Goal: Task Accomplishment & Management: Use online tool/utility

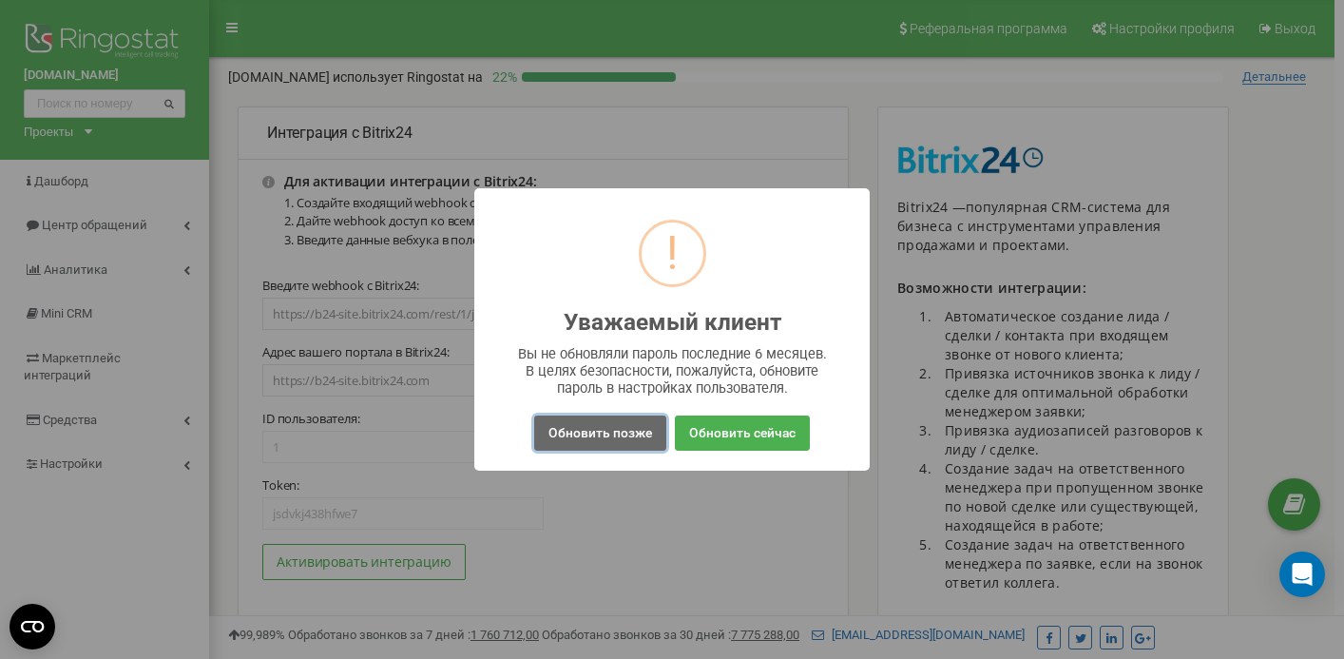
click at [569, 427] on button "Обновить позже" at bounding box center [600, 432] width 132 height 35
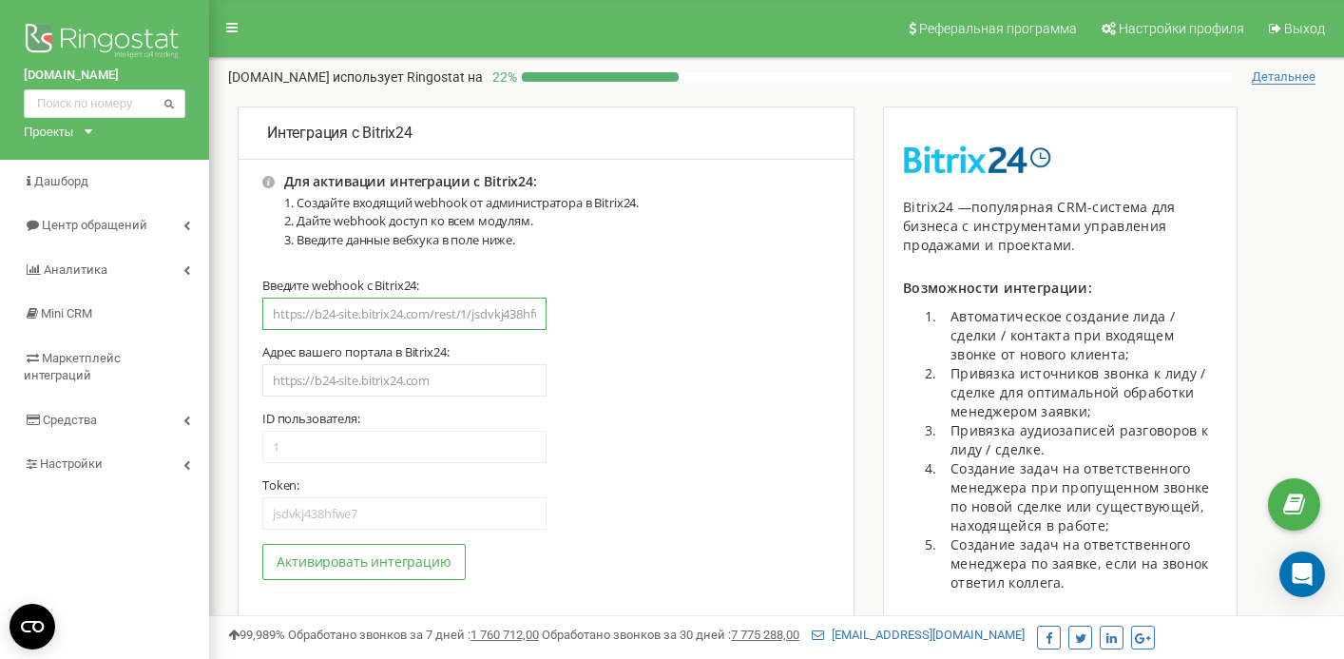
click at [430, 313] on input "text" at bounding box center [404, 314] width 284 height 32
click at [435, 316] on input "text" at bounding box center [404, 314] width 284 height 32
paste input "[URL][DOMAIN_NAME]"
type input "[URL][DOMAIN_NAME]"
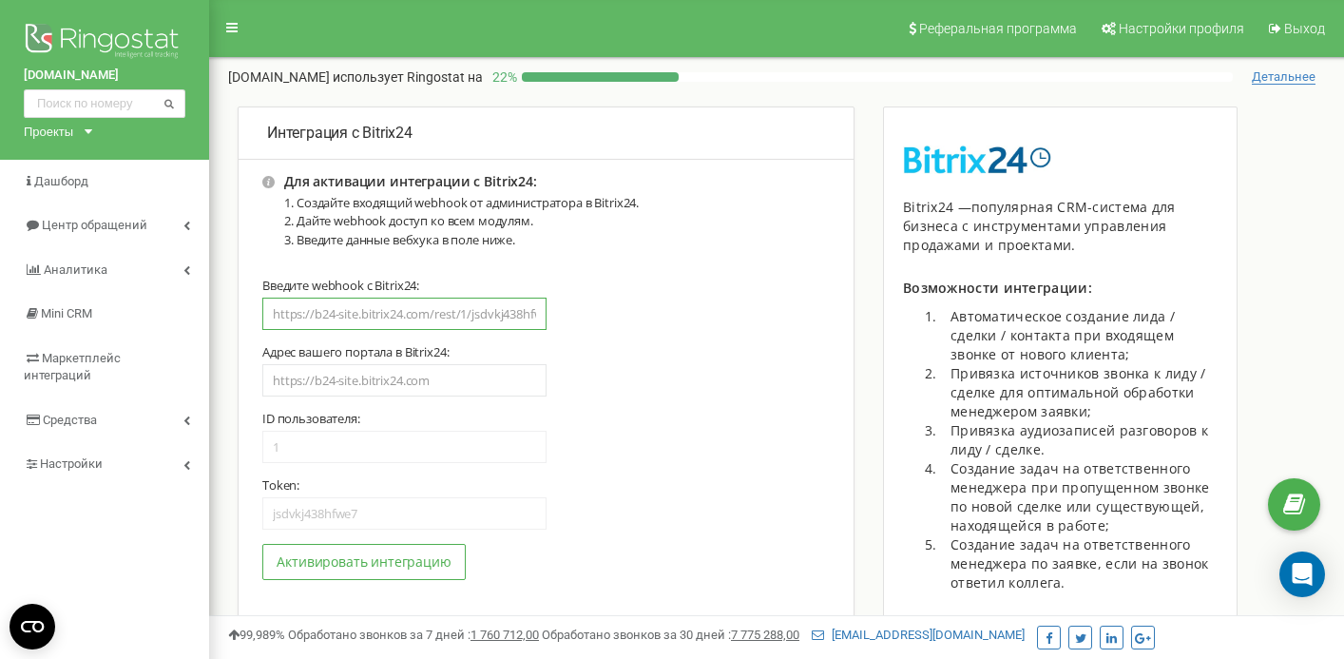
type input "1"
type input "8pqgw8p1x9bi3tx2"
type input "[URL][DOMAIN_NAME]"
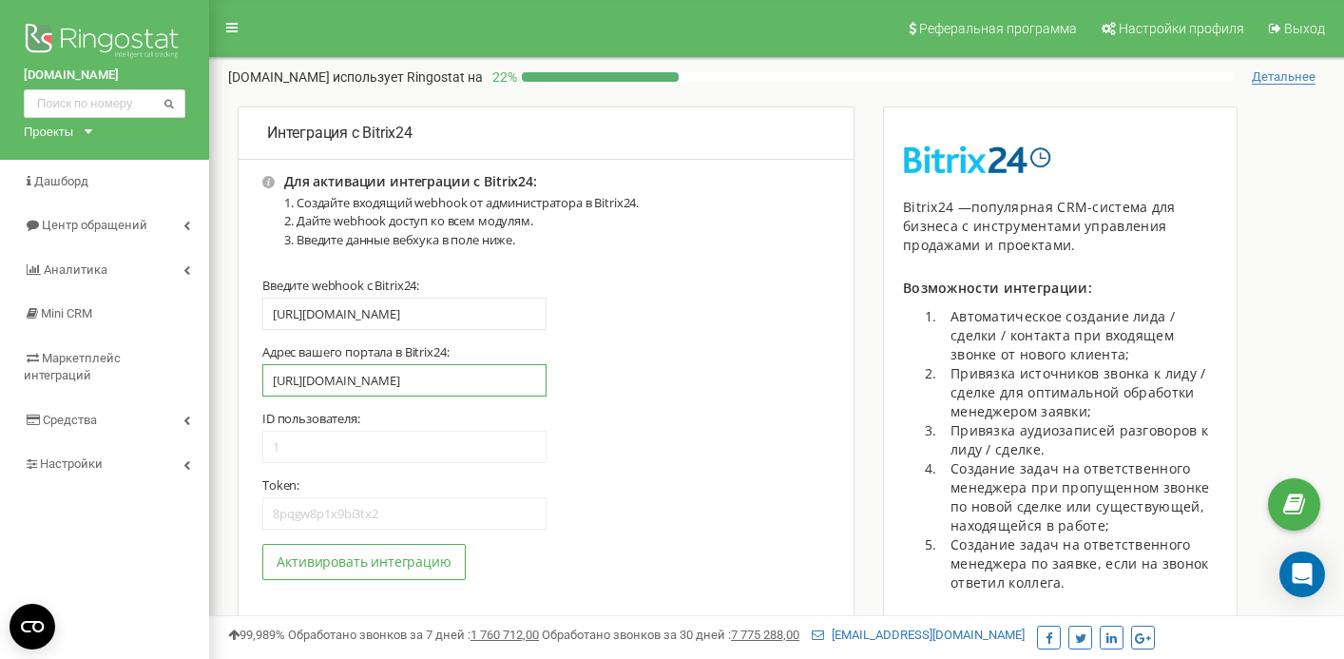
click at [394, 374] on input "[URL][DOMAIN_NAME]" at bounding box center [404, 380] width 284 height 32
click at [611, 381] on div "[URL][DOMAIN_NAME]" at bounding box center [546, 387] width 568 height 47
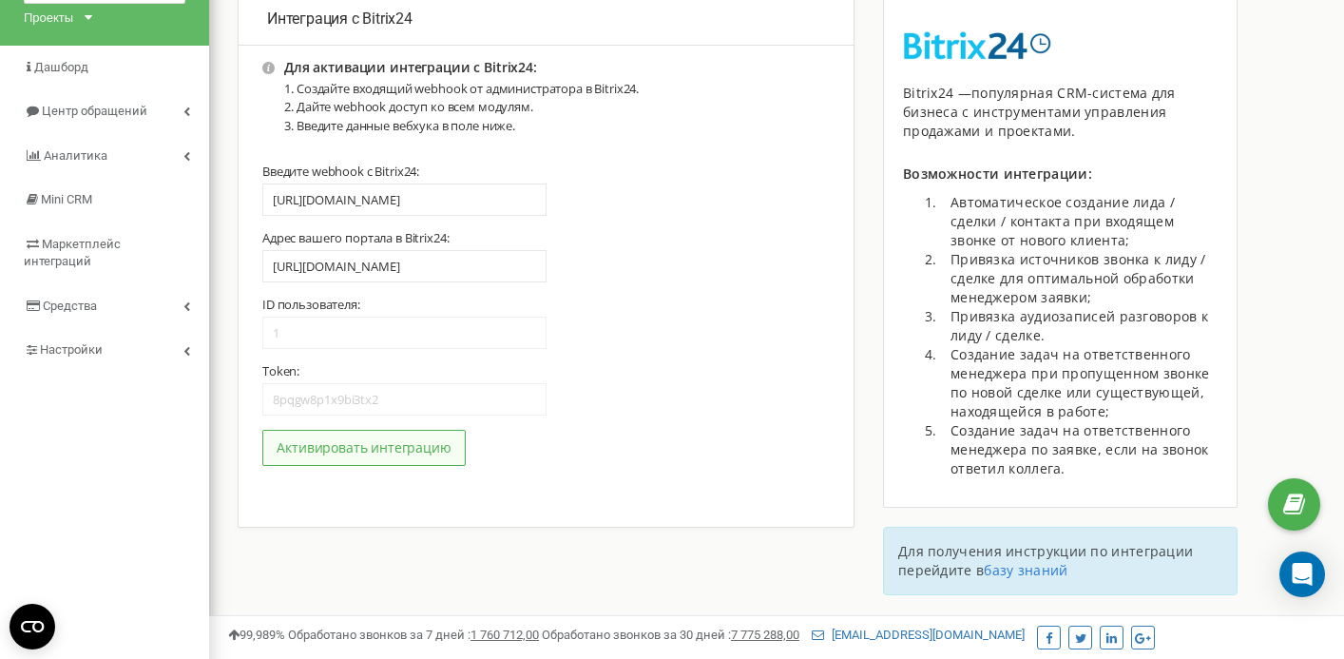
click at [376, 445] on button "Активировать интеграцию" at bounding box center [363, 448] width 203 height 36
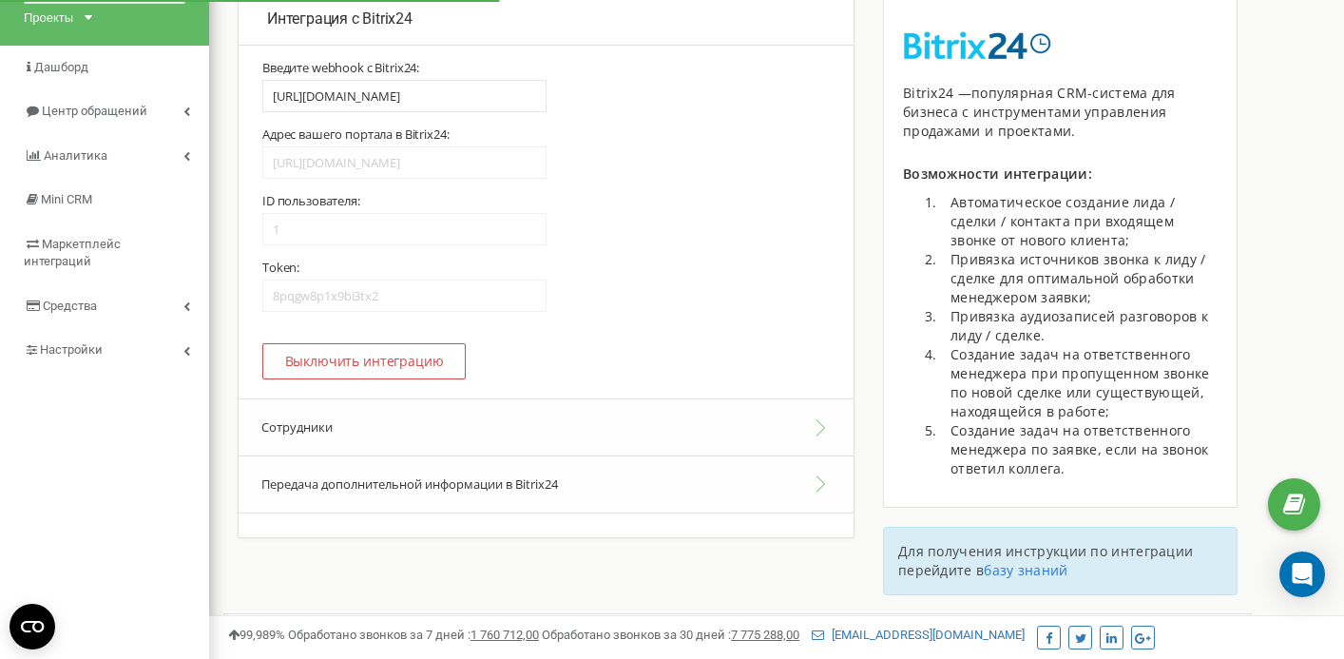
scroll to position [342, 0]
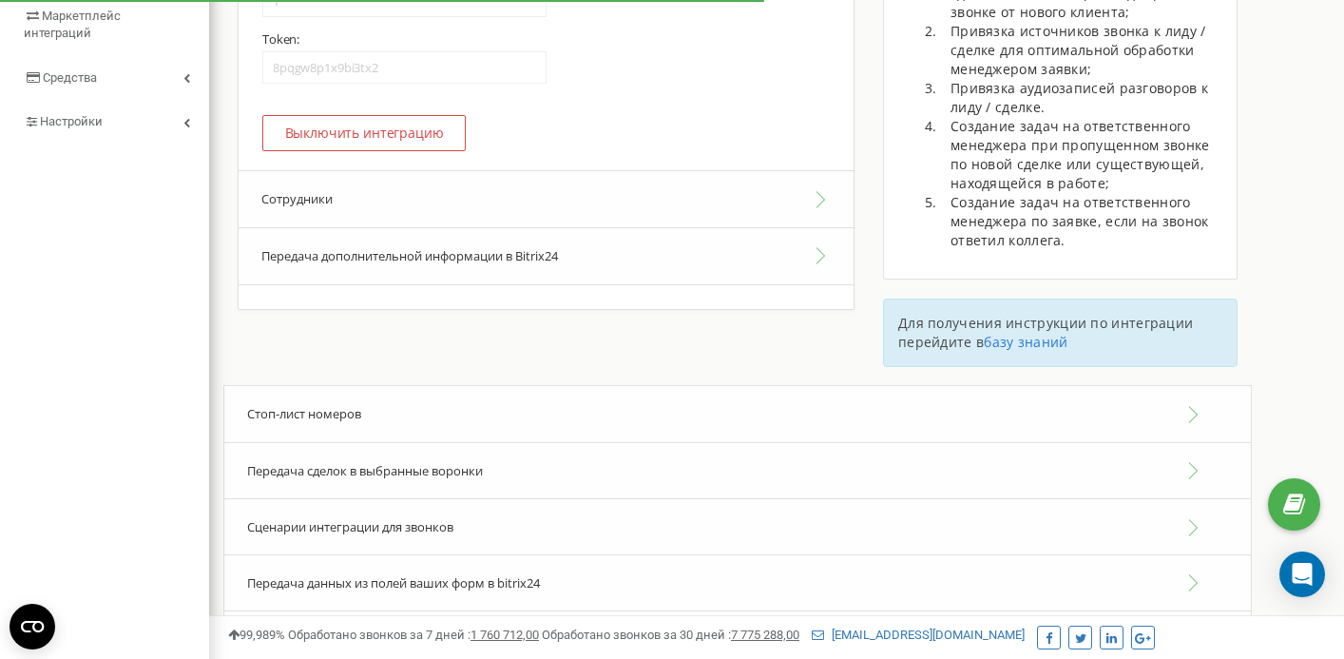
click at [775, 220] on button "Сотрудники" at bounding box center [546, 199] width 615 height 58
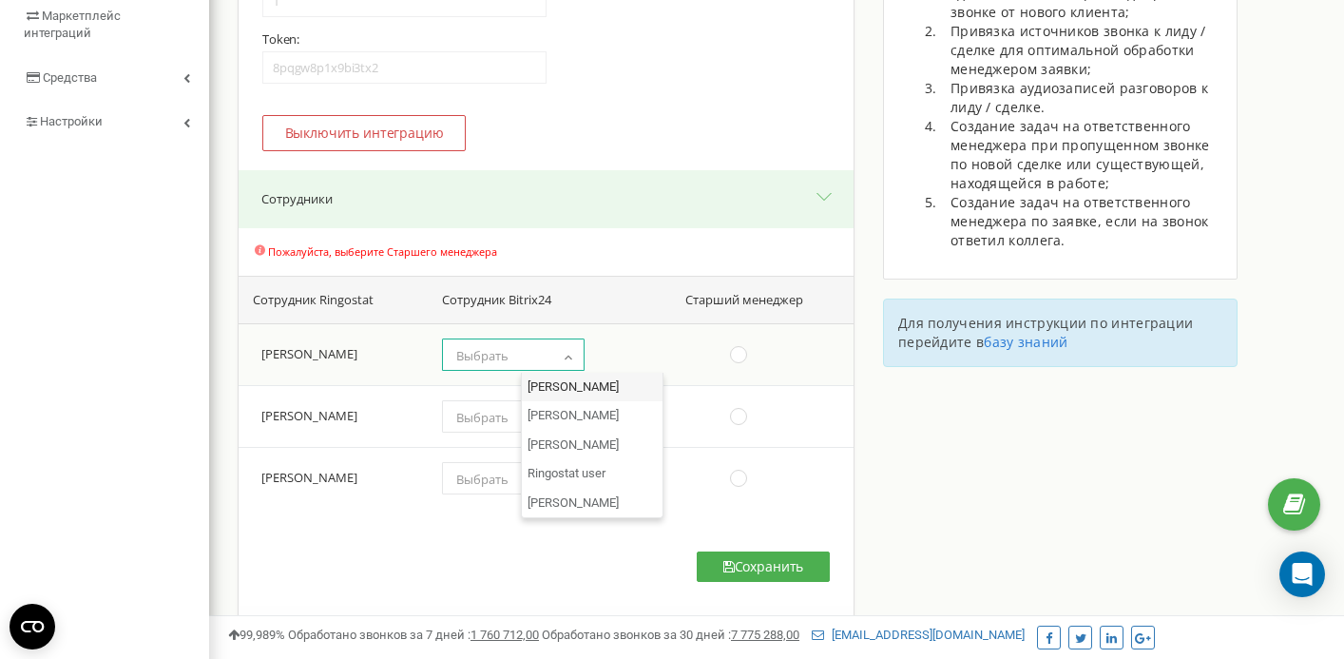
click at [578, 367] on span "Выбрать" at bounding box center [513, 355] width 129 height 27
select select "13"
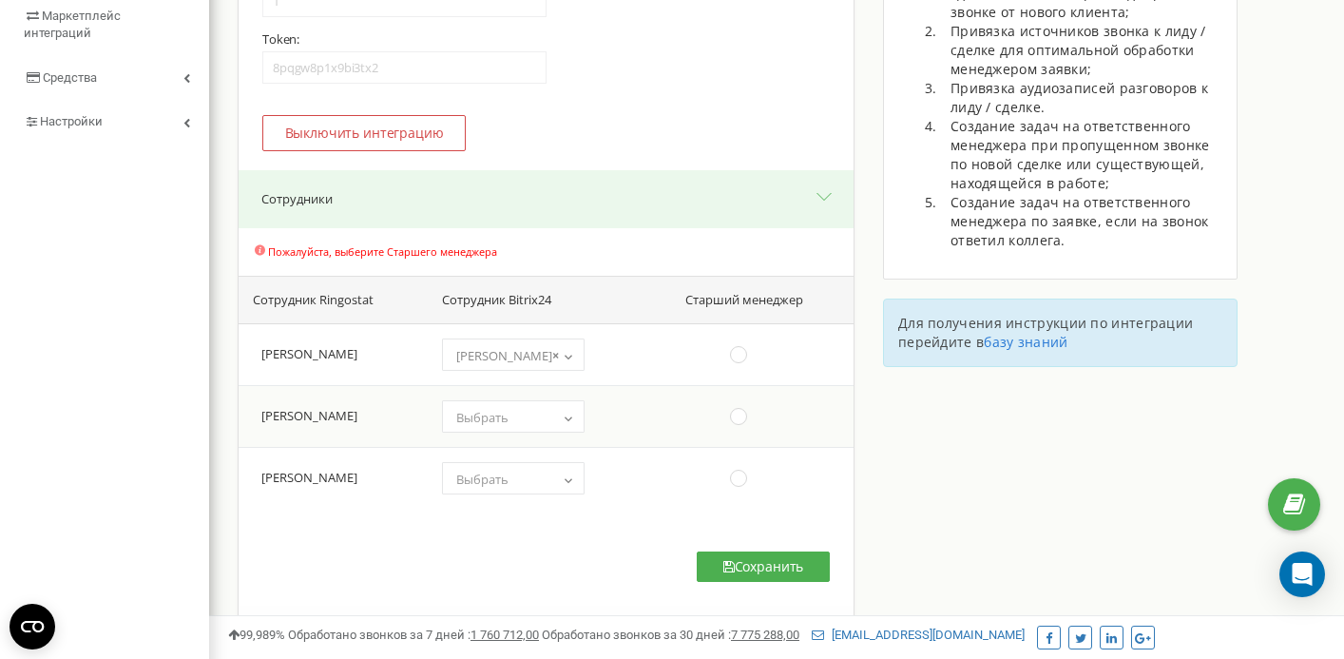
click at [578, 417] on span "Выбрать" at bounding box center [513, 417] width 129 height 27
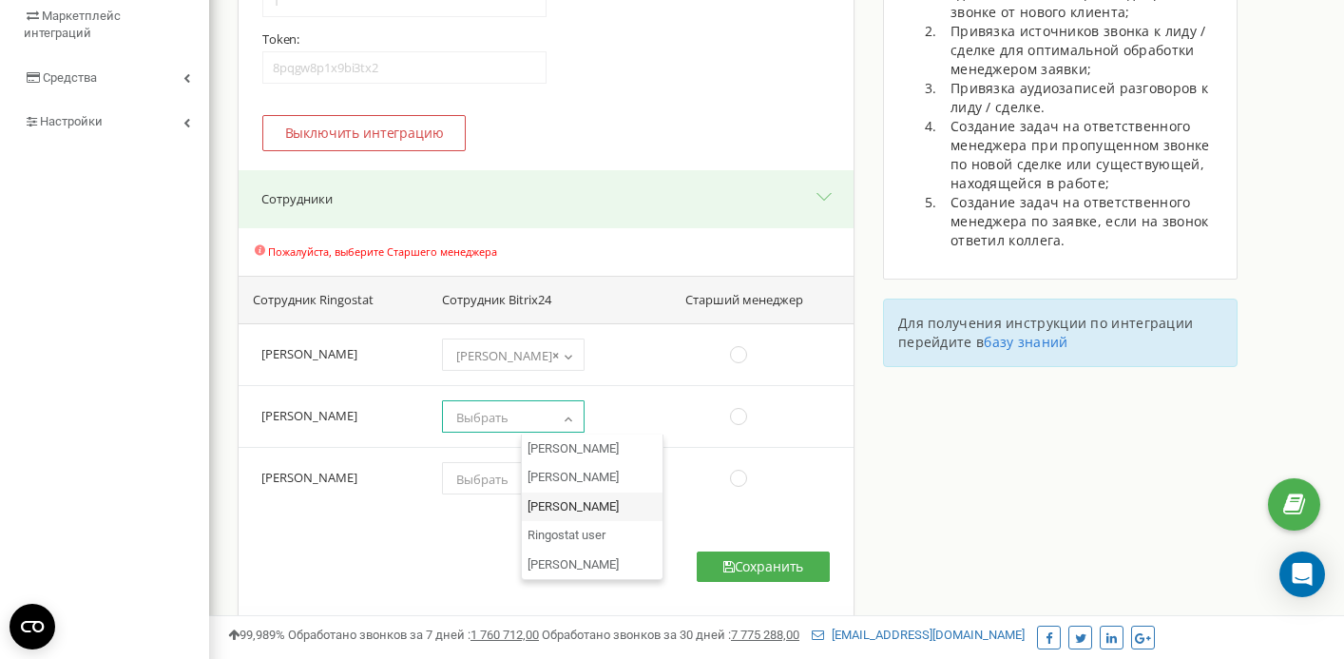
select select "7"
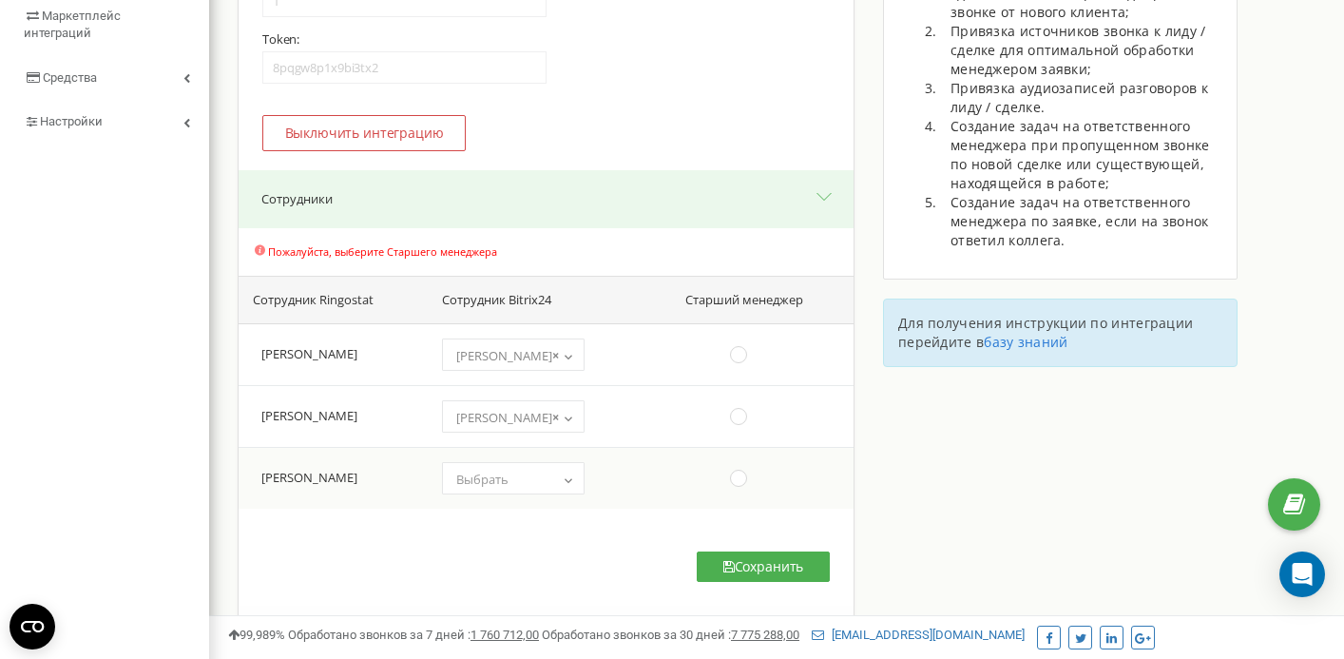
click at [600, 459] on td "(choose one) Кирилл Андрій Хомишин Маргарита Чередниченко Ringostat user Татьян…" at bounding box center [548, 478] width 246 height 62
click at [578, 468] on span "Выбрать" at bounding box center [513, 479] width 129 height 27
select select "1"
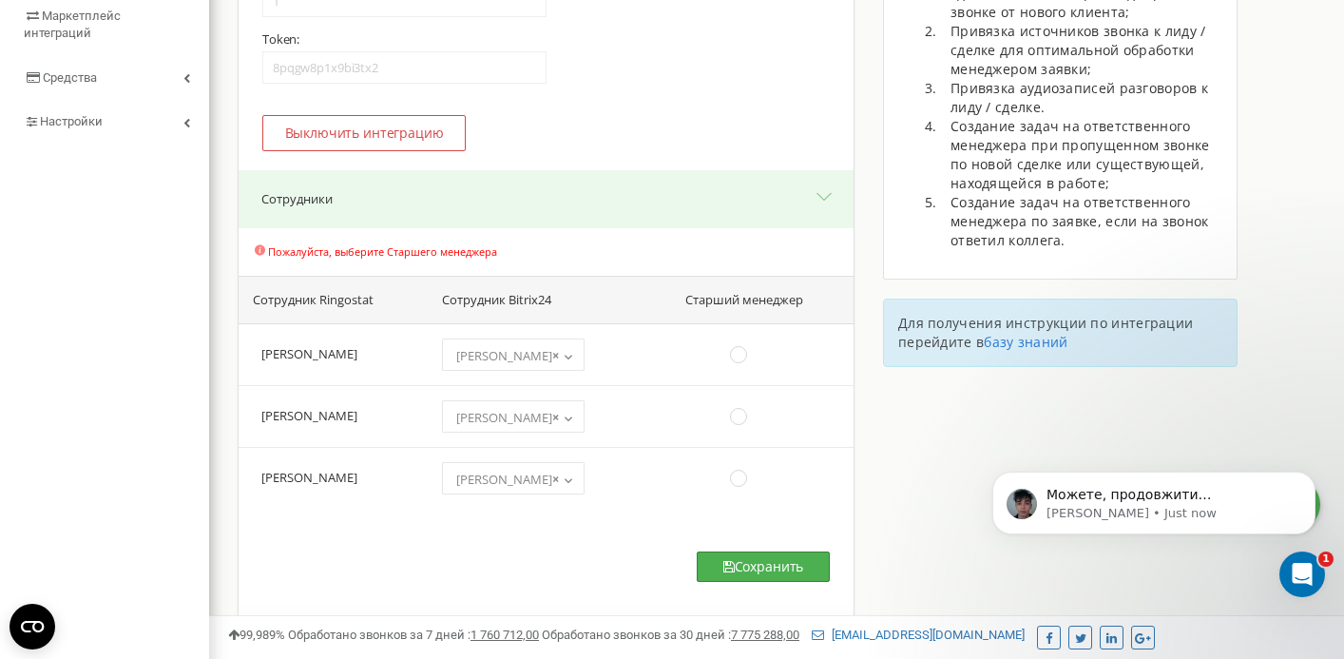
scroll to position [0, 0]
click at [749, 484] on ins at bounding box center [738, 478] width 21 height 21
radio input "true"
click at [778, 569] on button "Сохранить" at bounding box center [763, 566] width 133 height 30
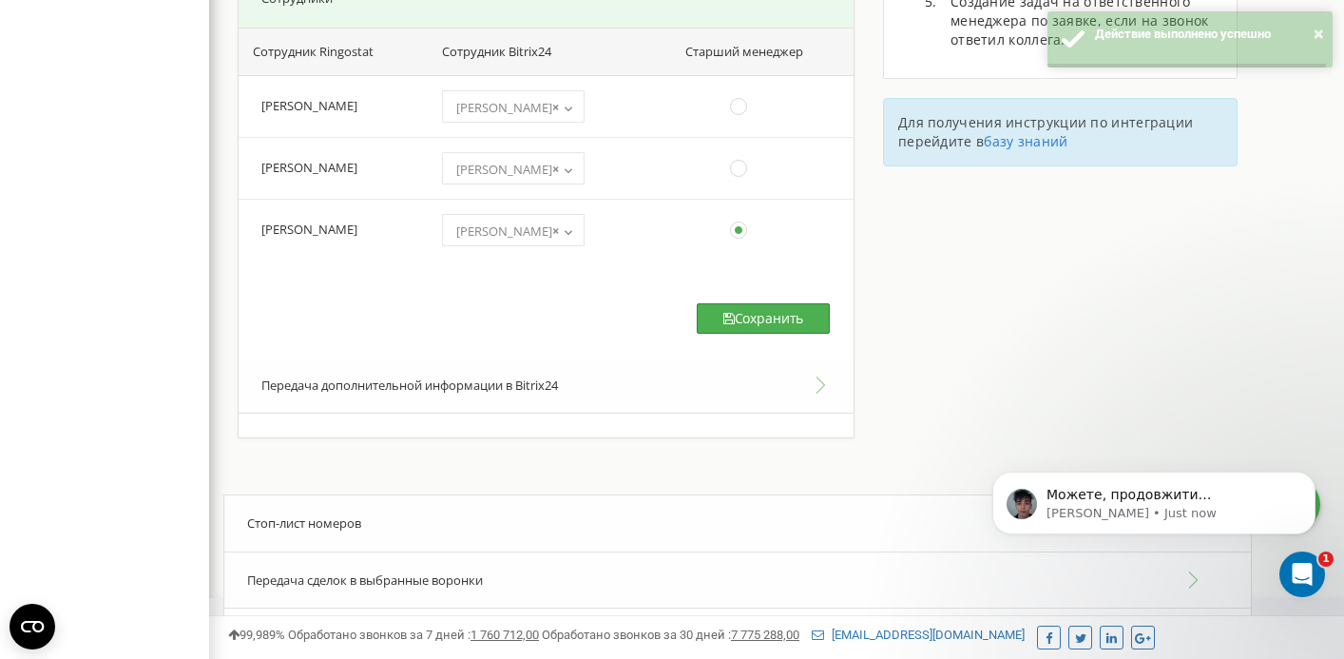
scroll to position [721, 0]
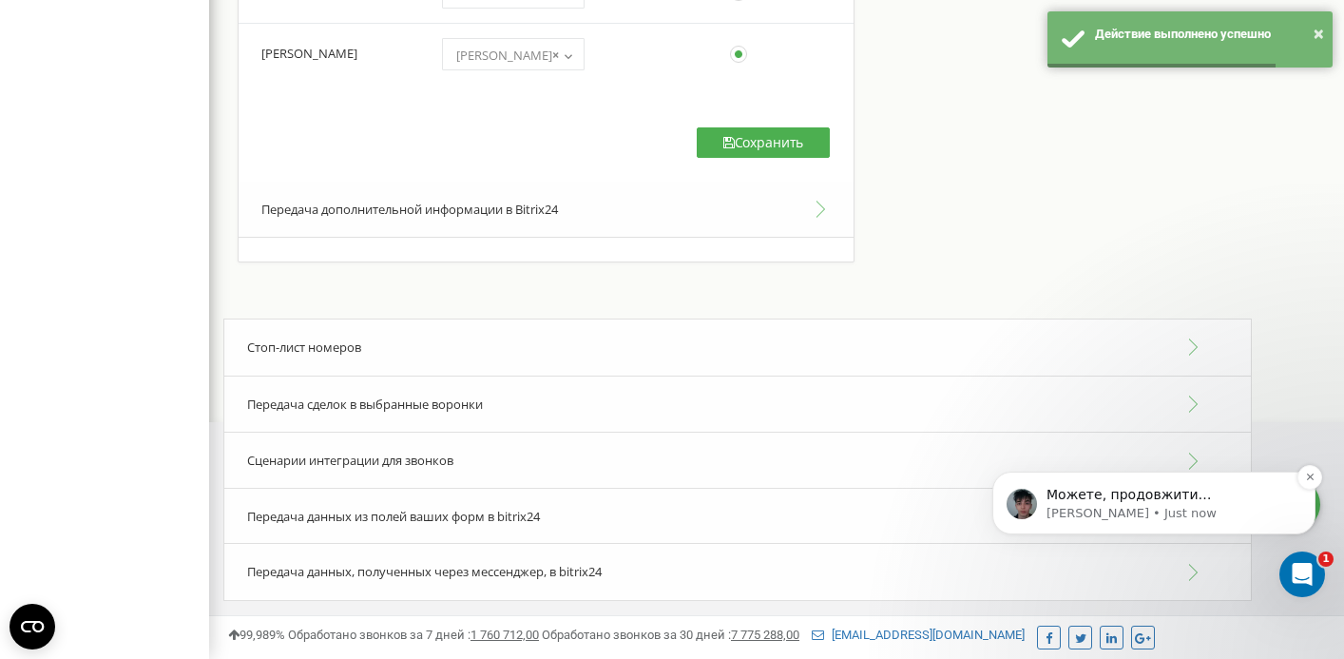
click at [1147, 497] on p "Можете, продовжити налаштовувати інтеграцію відповідно до ваших потреб 😊" at bounding box center [1169, 495] width 245 height 19
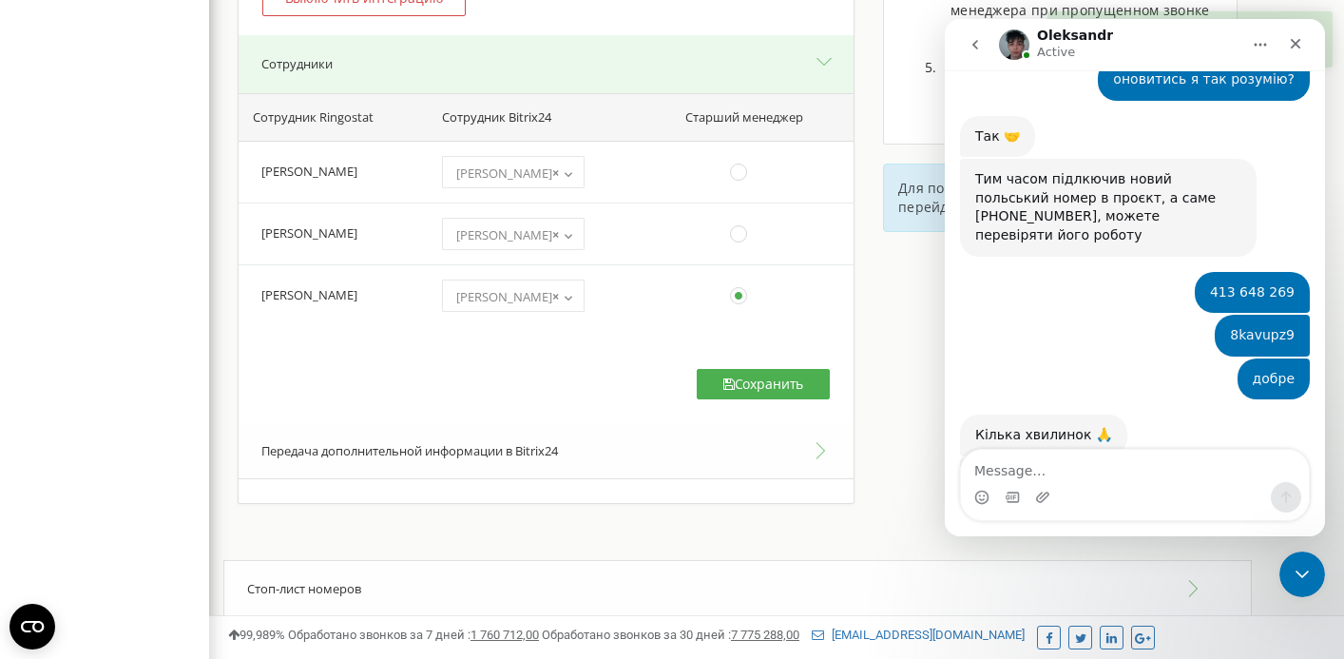
scroll to position [0, 0]
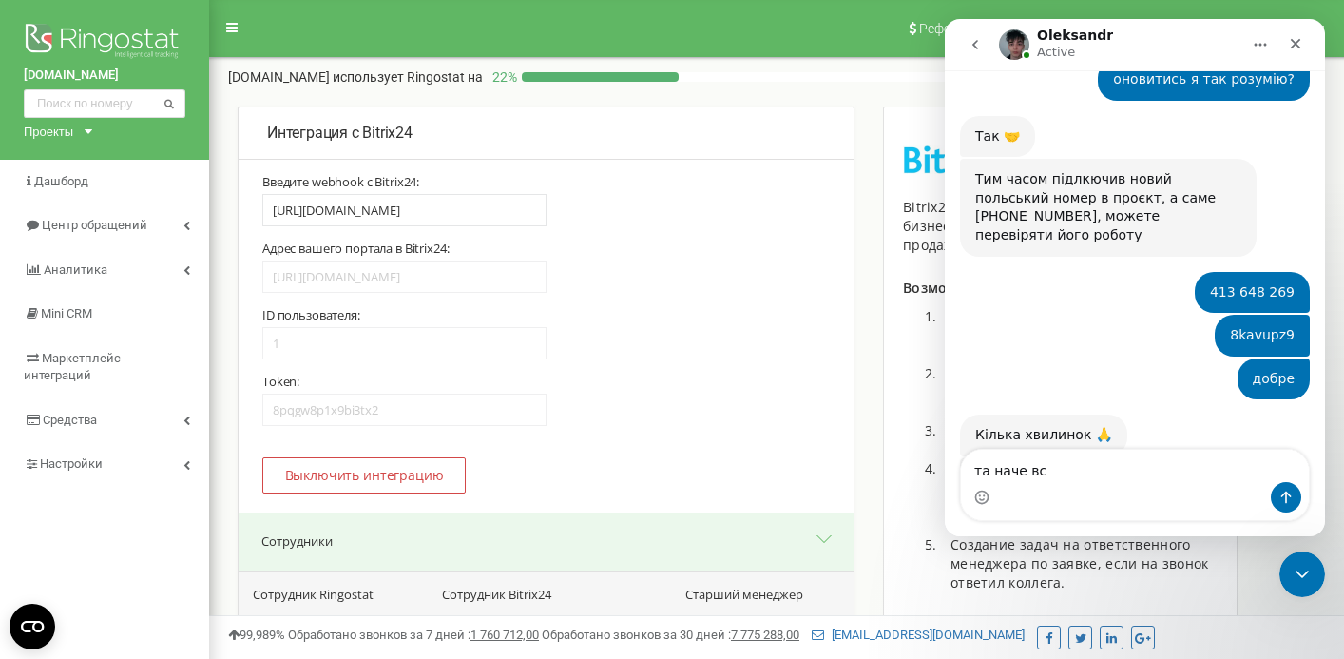
type textarea "та наче все"
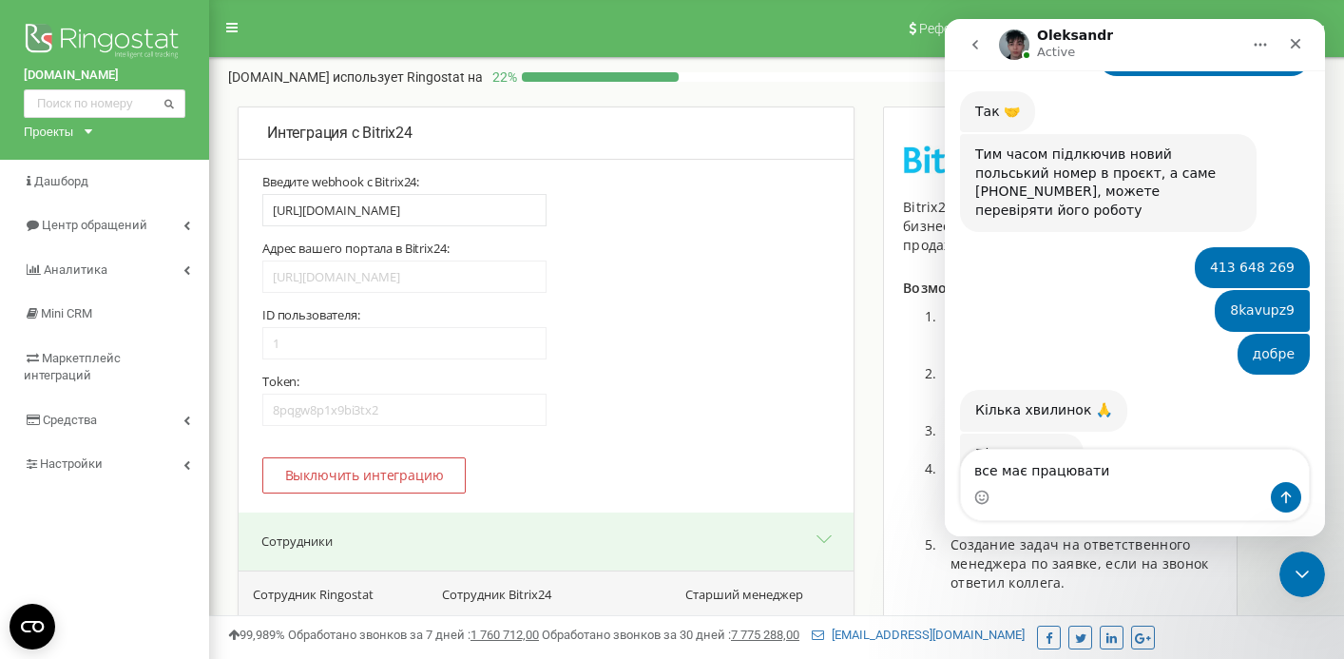
type textarea "все має працювати?"
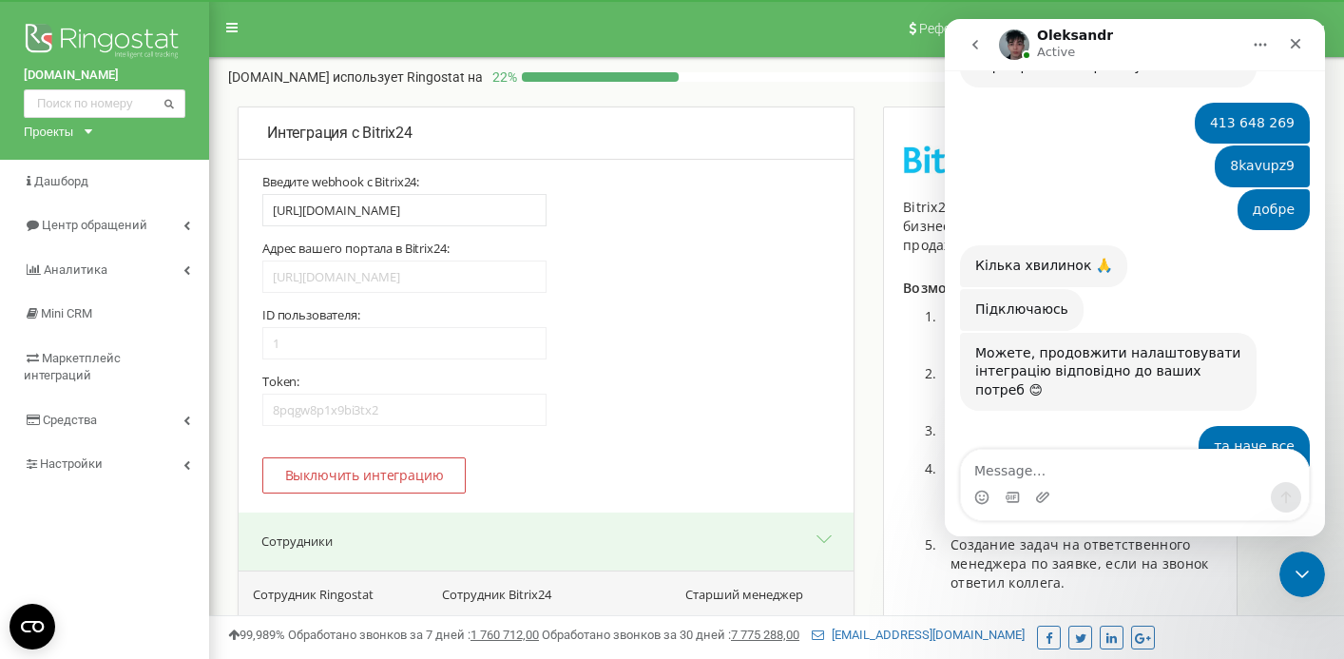
scroll to position [4308, 0]
type textarea "добре дякую"
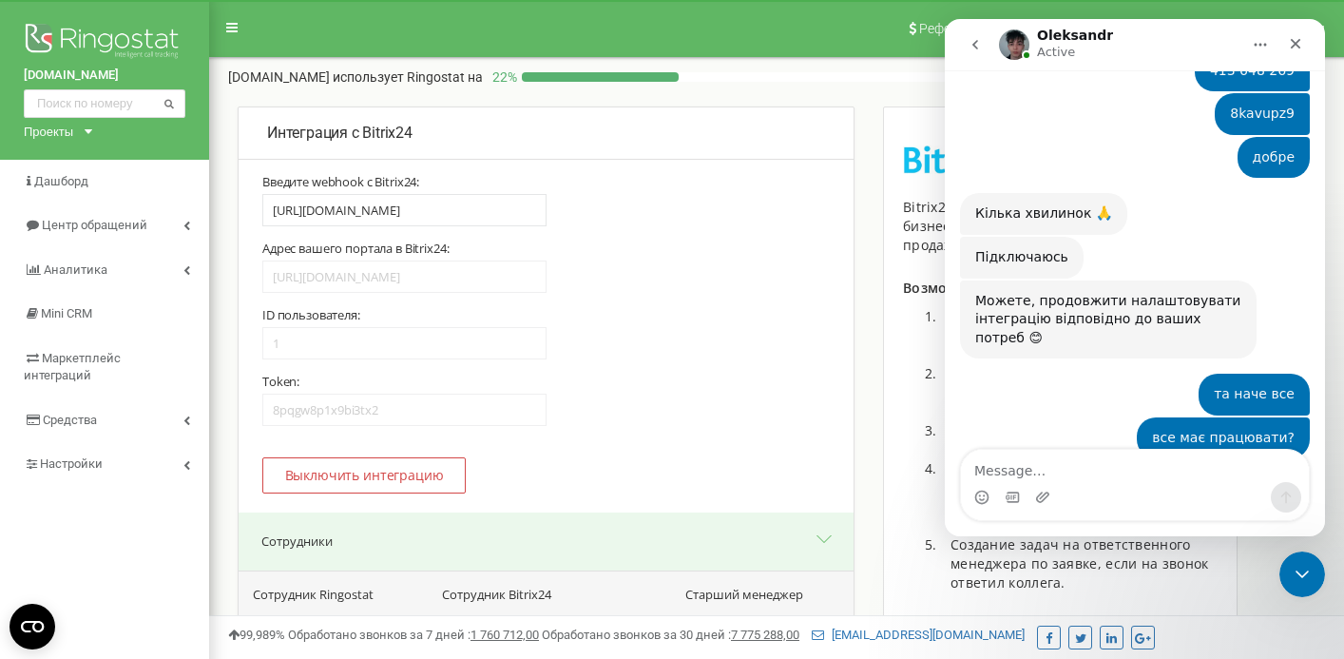
scroll to position [4364, 0]
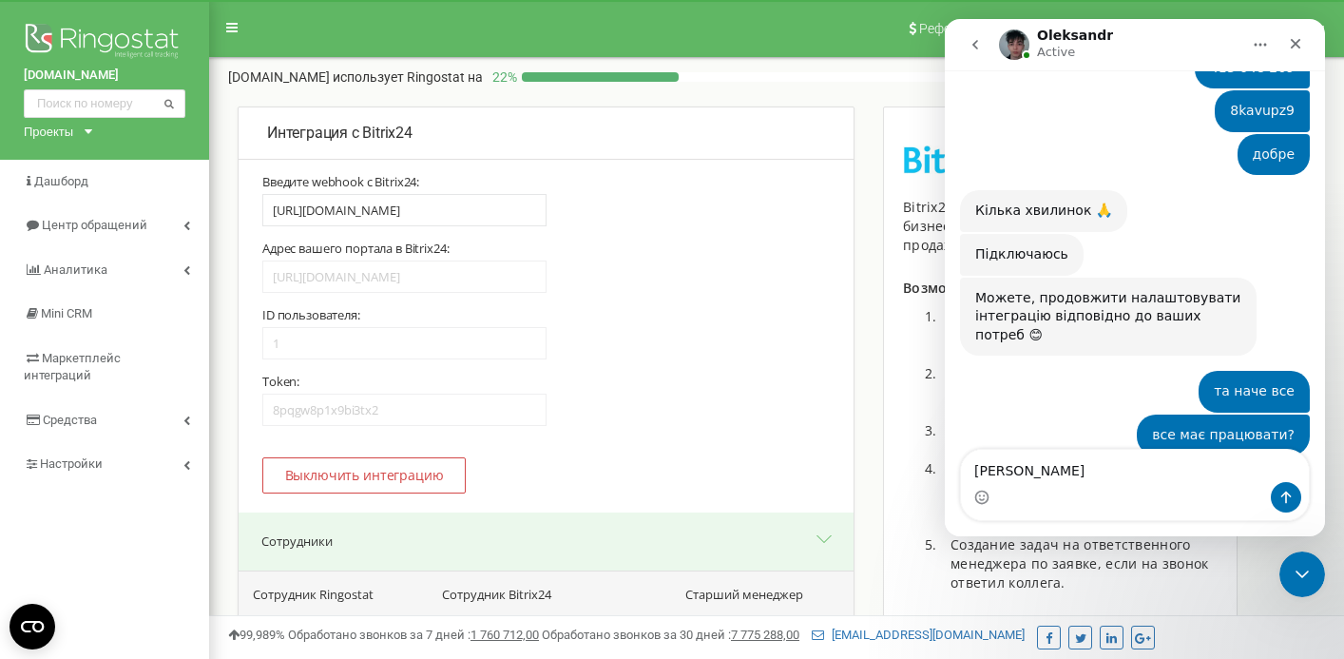
type textarea "гарного дня"
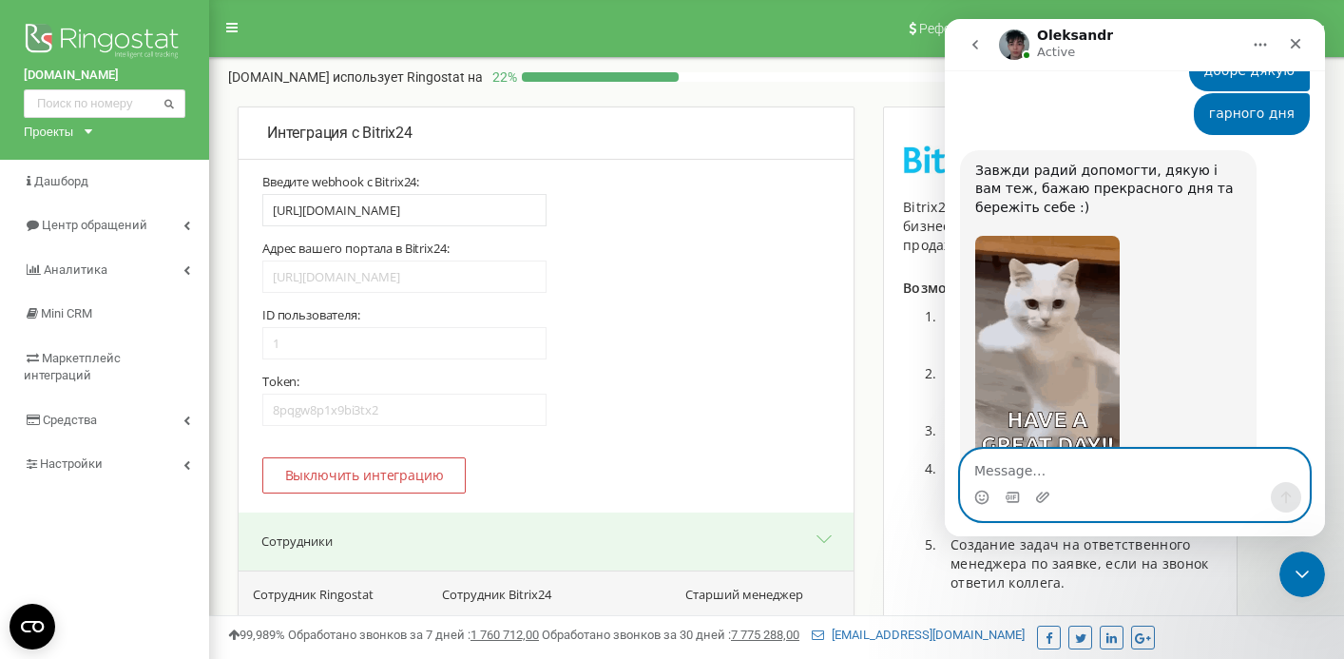
scroll to position [4887, 0]
